Goal: Answer question/provide support

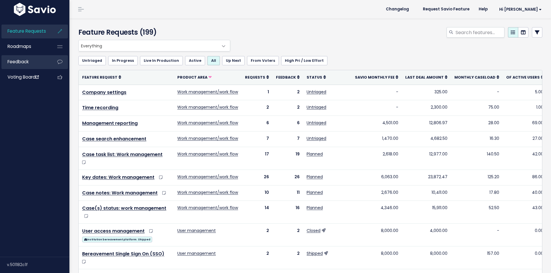
click at [35, 60] on link "Feedback" at bounding box center [24, 61] width 47 height 13
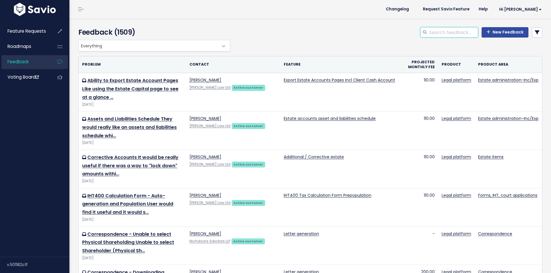
click at [431, 32] on input "search" at bounding box center [452, 32] width 49 height 10
type input "claire"
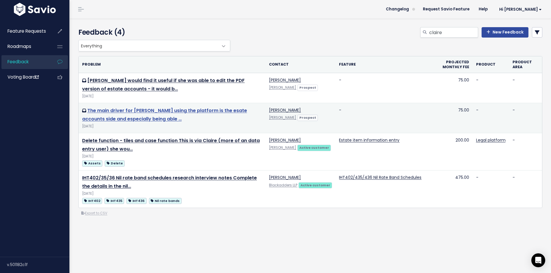
click at [232, 110] on link "The main driver for [PERSON_NAME] using the platform is the esate accounts side…" at bounding box center [164, 114] width 165 height 15
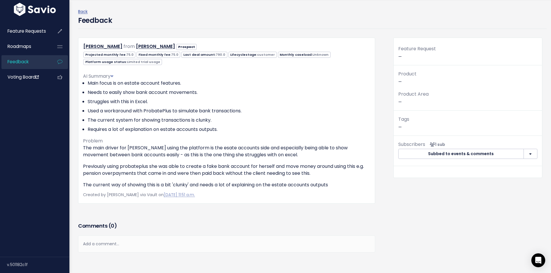
scroll to position [58, 0]
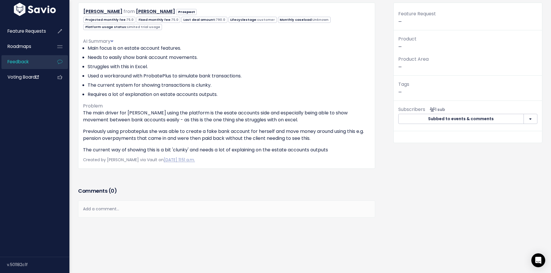
click at [171, 203] on div "Add a comment..." at bounding box center [226, 209] width 297 height 17
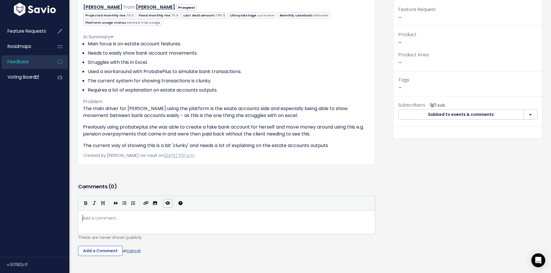
scroll to position [2, 0]
click at [121, 216] on pre "​" at bounding box center [228, 218] width 295 height 7
click at [205, 218] on pre "​" at bounding box center [228, 218] width 295 height 7
click at [211, 219] on pre "​" at bounding box center [228, 218] width 295 height 7
type textarea "From"
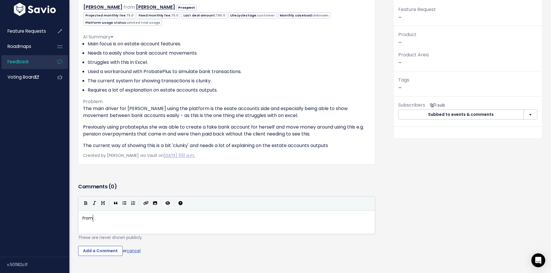
scroll to position [2, 11]
type textarea "urther feedback provide"
type textarea "d by Phil"
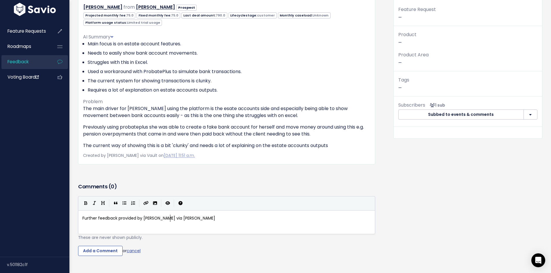
type textarea "by Claire via Phil#"
type textarea ";s"
type textarea "ia emai lto"
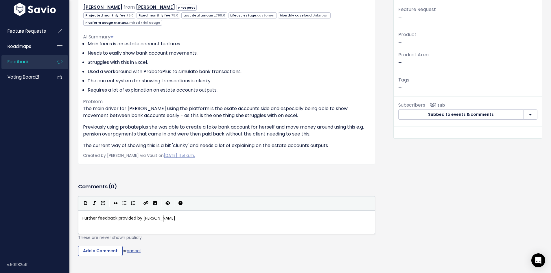
type textarea "via O"
type textarea "Phil's email - '"
paste textarea
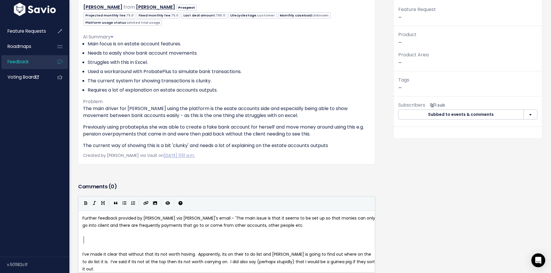
click at [256, 237] on pre at bounding box center [228, 239] width 295 height 7
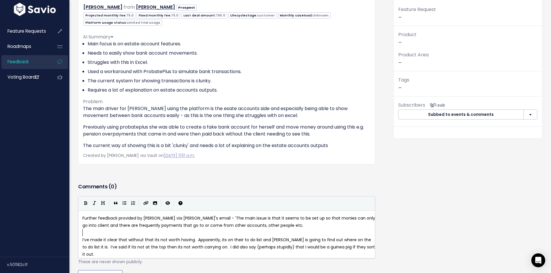
click at [363, 247] on pre "I’ve made it clear that without that its not worth having. Apparently, its on t…" at bounding box center [228, 247] width 295 height 22
type textarea "'"
click at [188, 217] on span "Further feedback provided by Claire via Phil's email - 'The main issue is that …" at bounding box center [229, 221] width 294 height 13
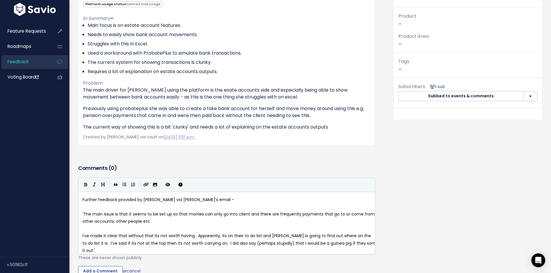
scroll to position [87, 0]
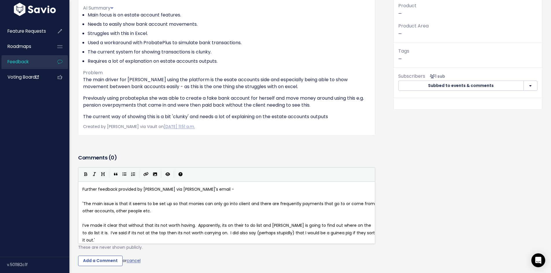
click at [127, 217] on pre "​" at bounding box center [228, 218] width 295 height 7
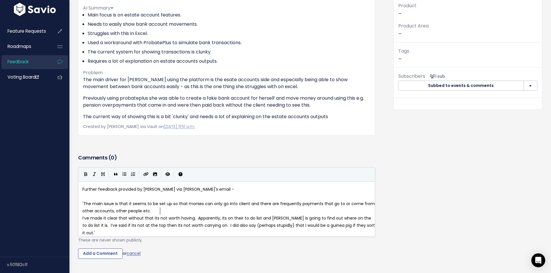
click at [143, 195] on pre "​" at bounding box center [228, 196] width 295 height 7
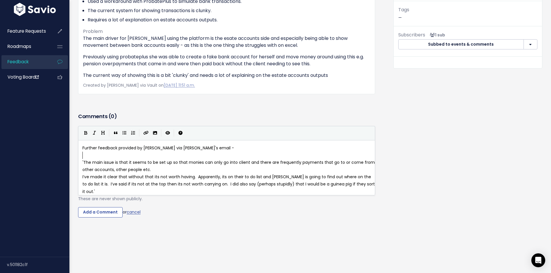
scroll to position [130, 0]
click at [163, 184] on span "I’ve made it clear that without that its not worth having. Apparently, its on t…" at bounding box center [228, 184] width 293 height 20
click at [112, 207] on input "Add a Comment" at bounding box center [100, 212] width 45 height 10
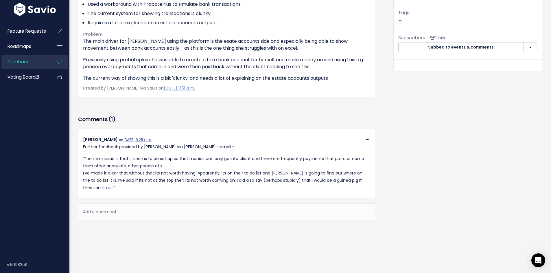
click at [444, 184] on div "Feature Request — Product — Product Area — Tags — Subscribers 1 sub Subbed to e…" at bounding box center [468, 89] width 158 height 316
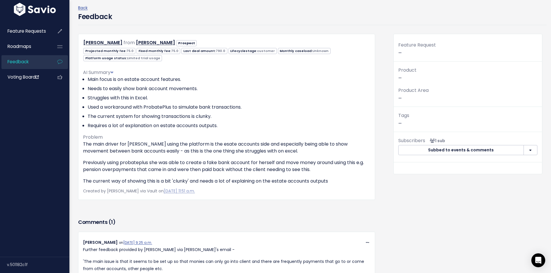
scroll to position [87, 0]
